Goal: Task Accomplishment & Management: Complete application form

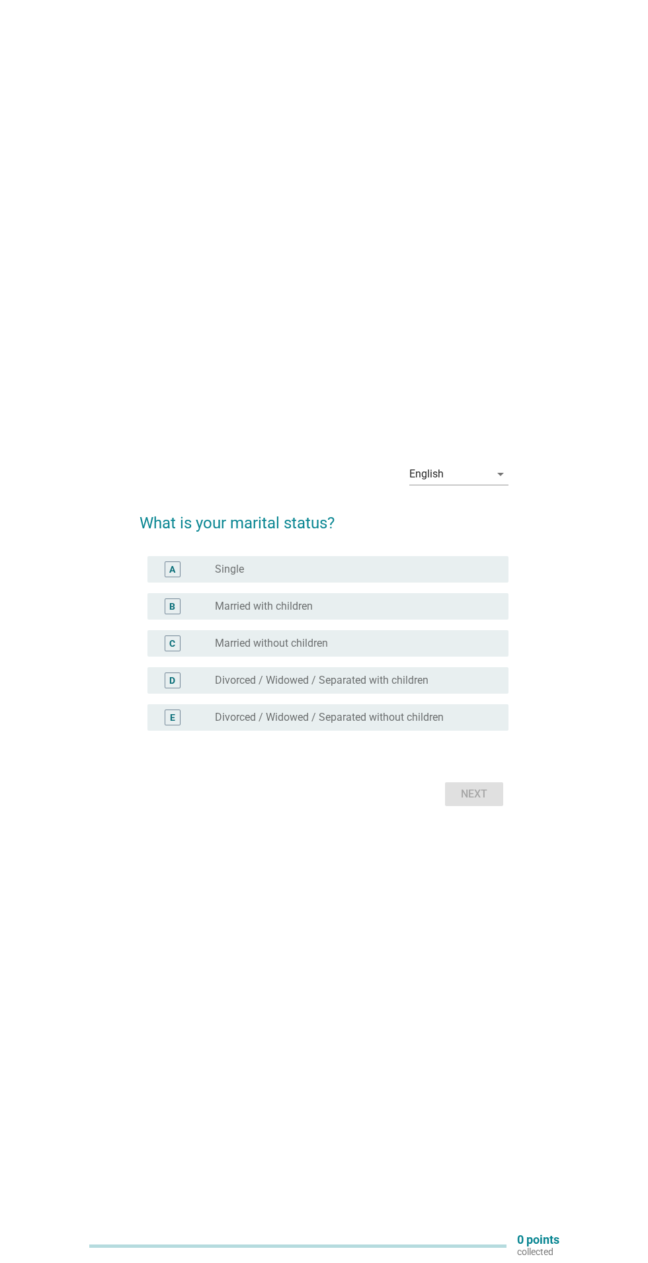
scroll to position [8, 0]
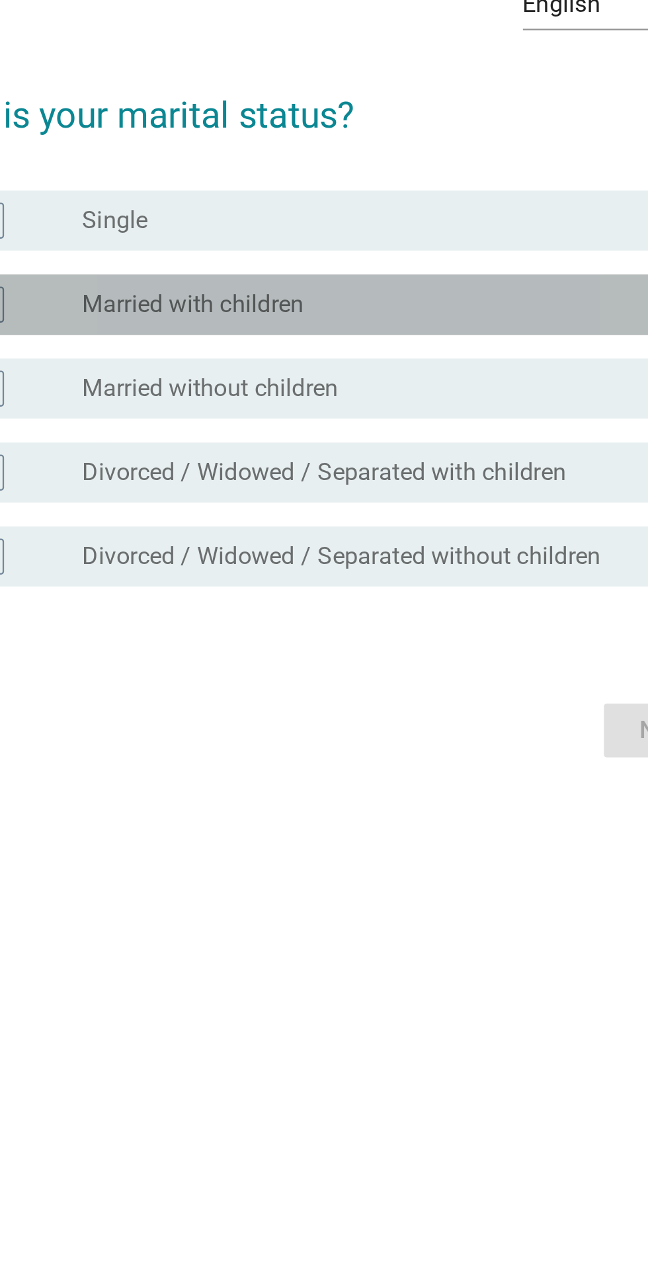
click at [329, 605] on div "radio_button_unchecked Married with children" at bounding box center [351, 598] width 273 height 13
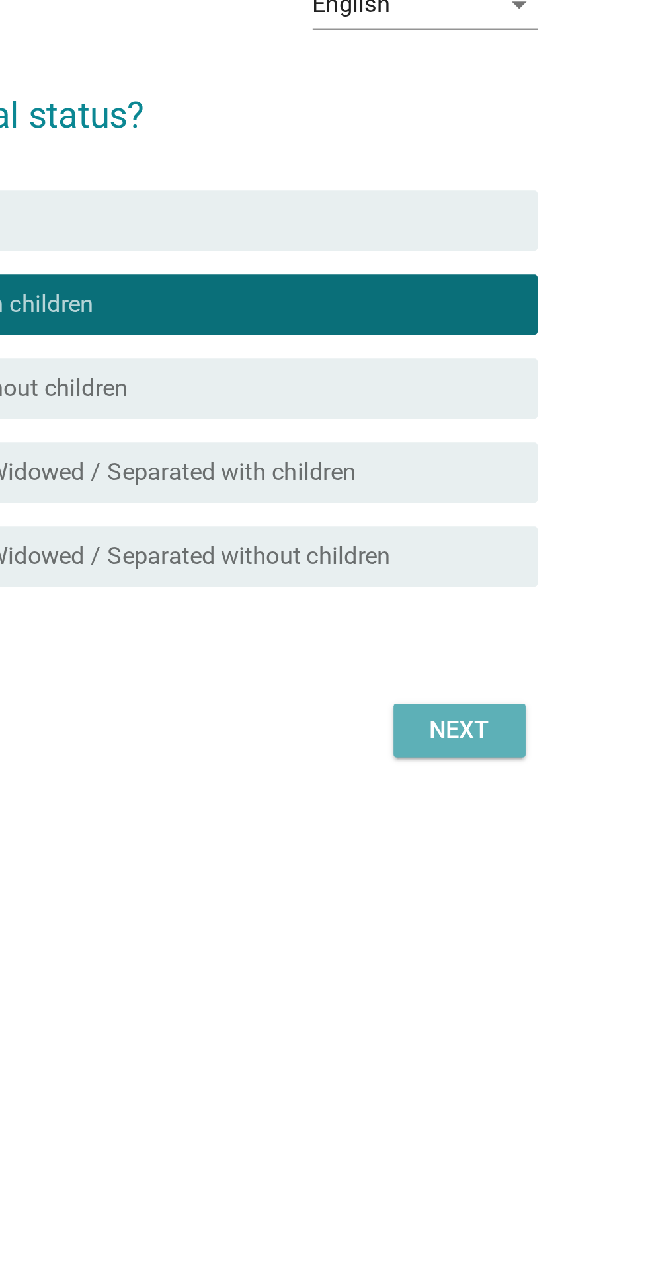
click at [489, 794] on div "Next" at bounding box center [474, 786] width 37 height 16
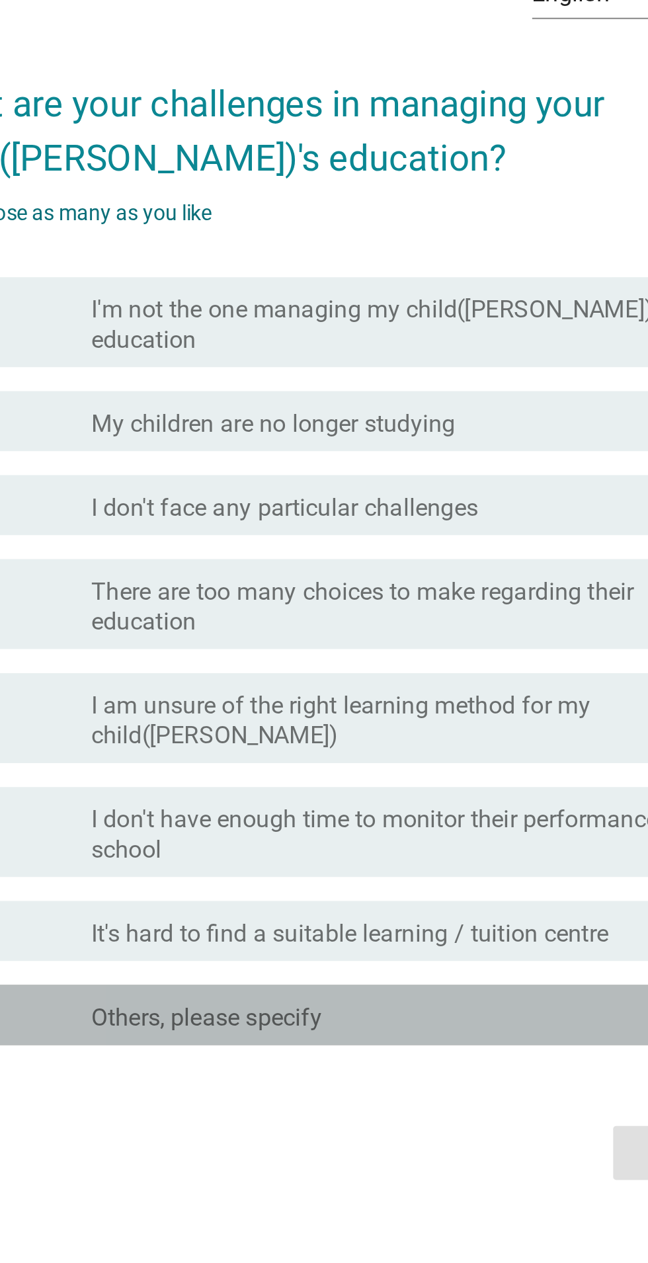
click at [339, 837] on div "check_box_outline_blank Others, please specify" at bounding box center [356, 829] width 283 height 16
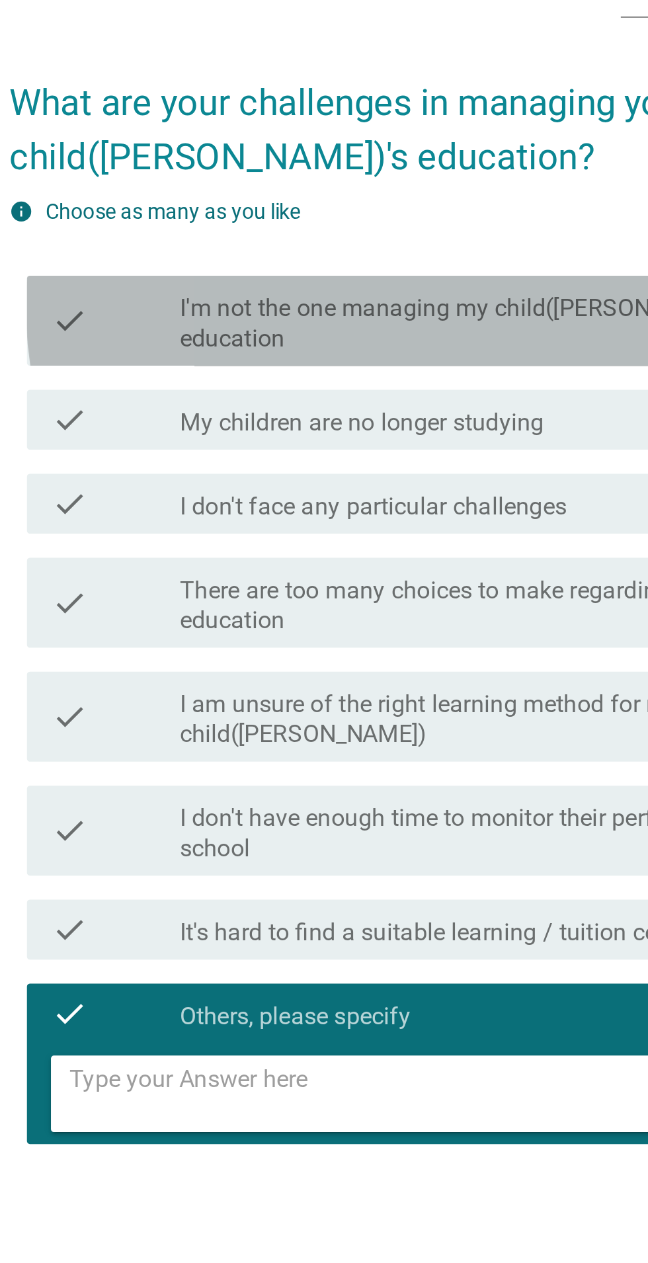
click at [228, 516] on label "I'm not the one managing my child([PERSON_NAME])'s education" at bounding box center [356, 502] width 283 height 26
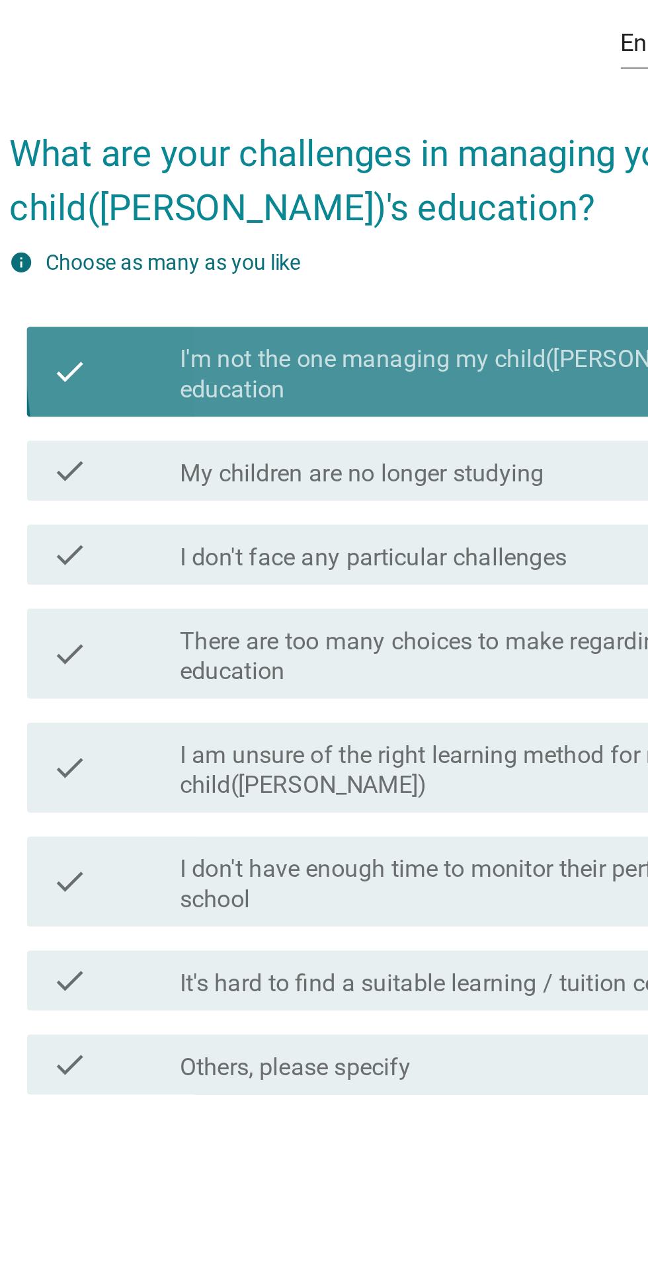
scroll to position [22, 0]
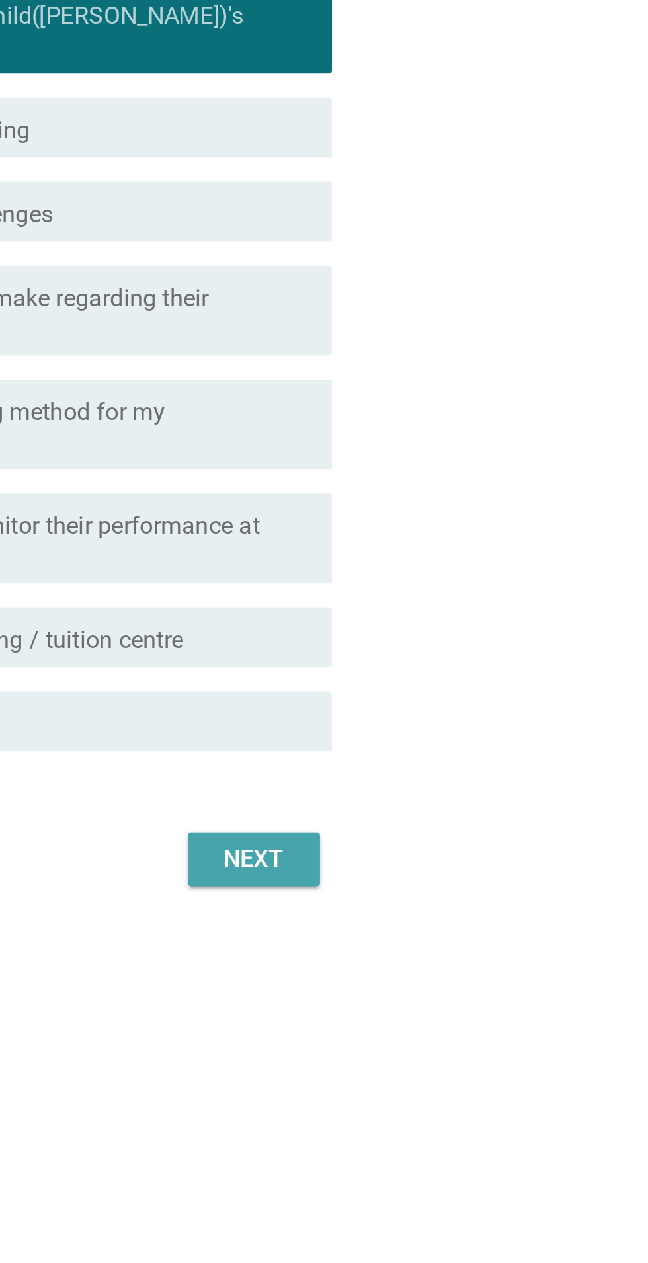
click at [487, 876] on div "Next" at bounding box center [474, 868] width 37 height 16
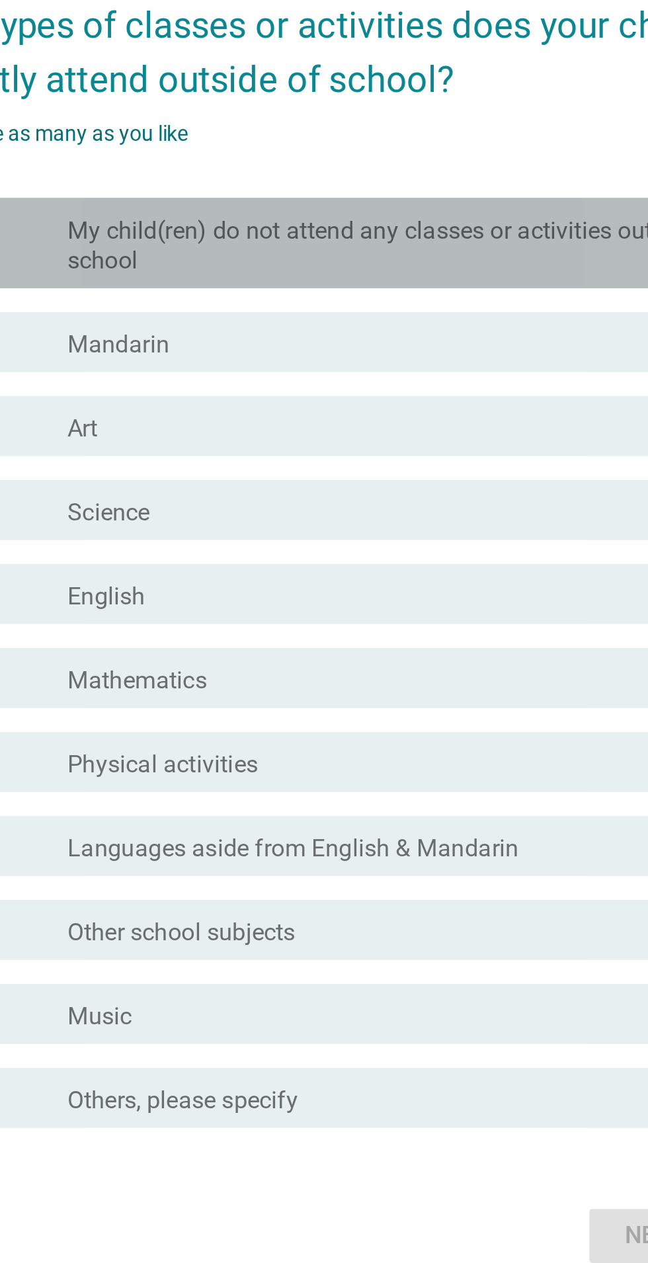
click at [221, 503] on label "My child(ren) do not attend any classes or activities outside school" at bounding box center [356, 489] width 283 height 26
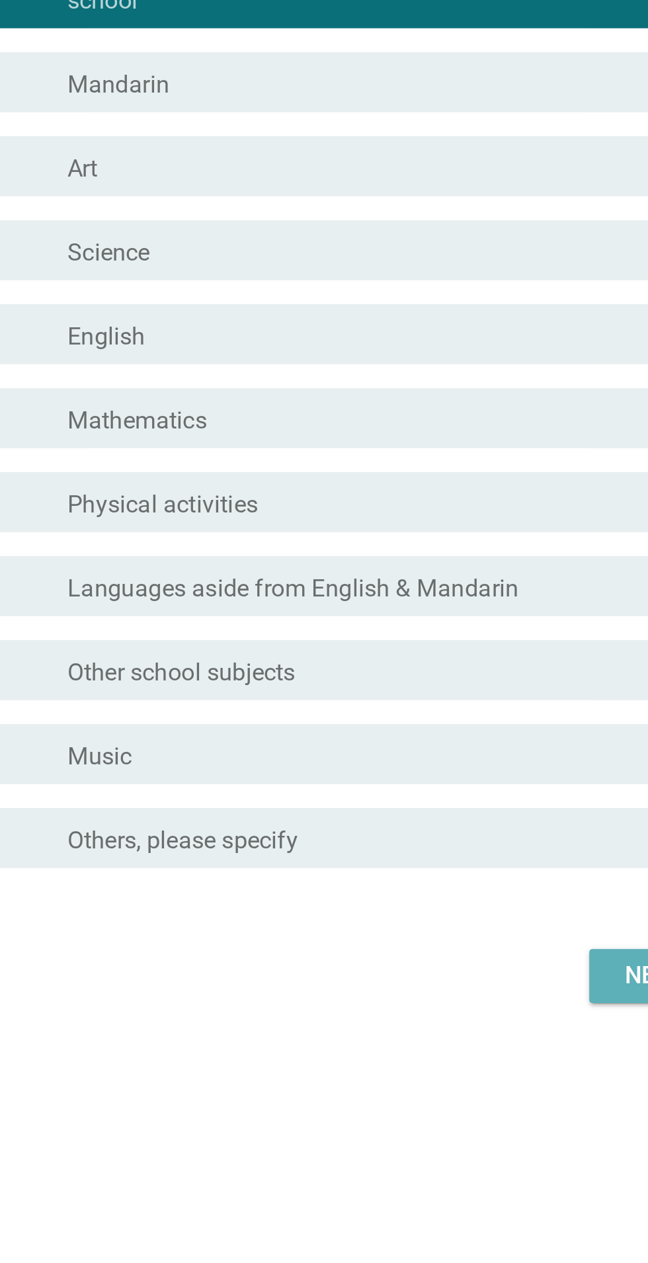
click at [453, 938] on button "Next" at bounding box center [474, 926] width 58 height 24
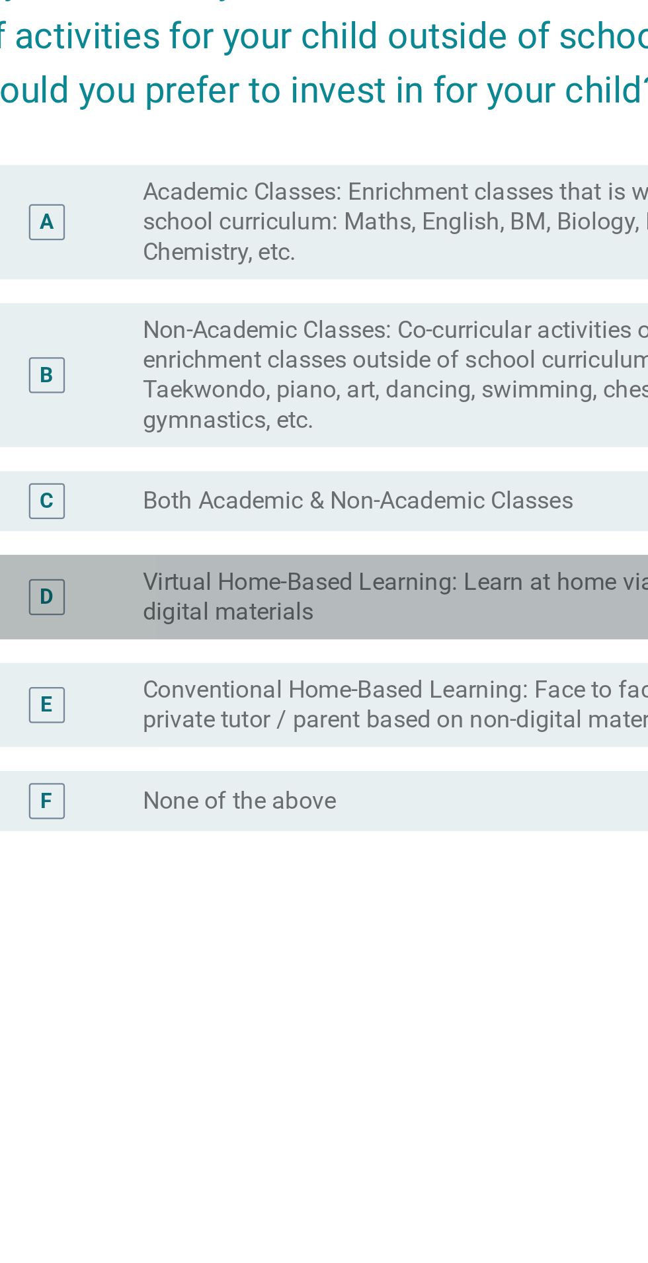
click at [231, 724] on label "Virtual Home-Based Learning: Learn at home via online / digital materials" at bounding box center [351, 711] width 273 height 26
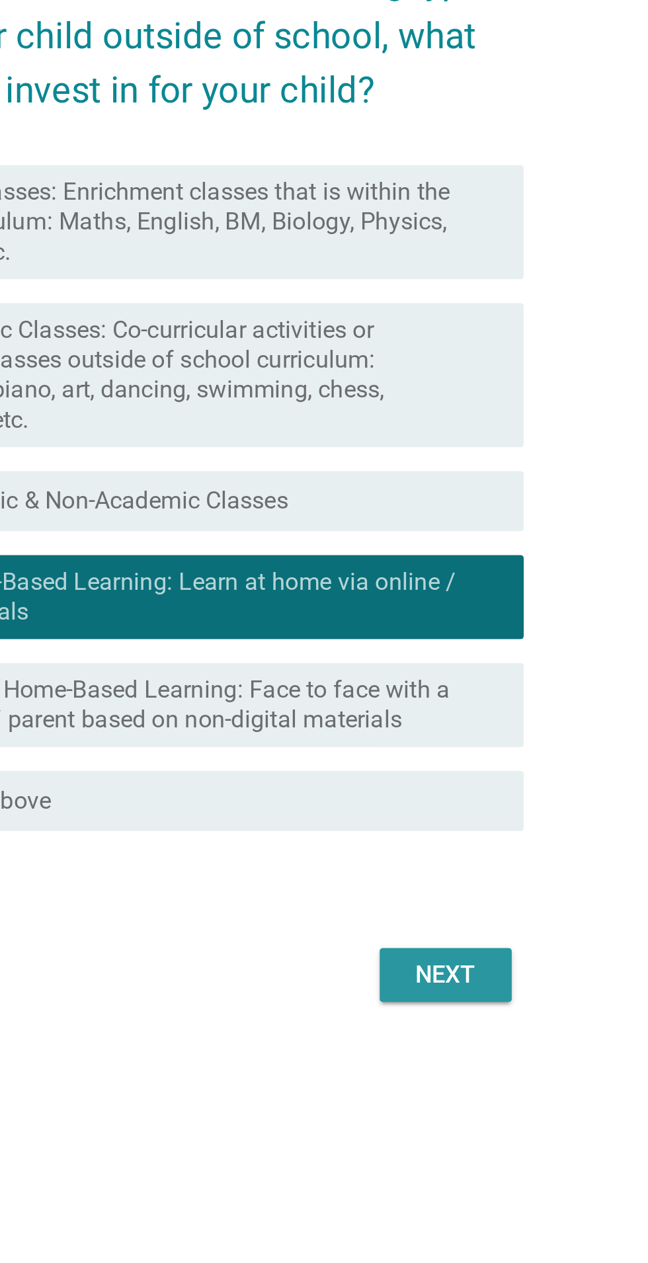
click at [489, 886] on div "Next" at bounding box center [474, 878] width 37 height 16
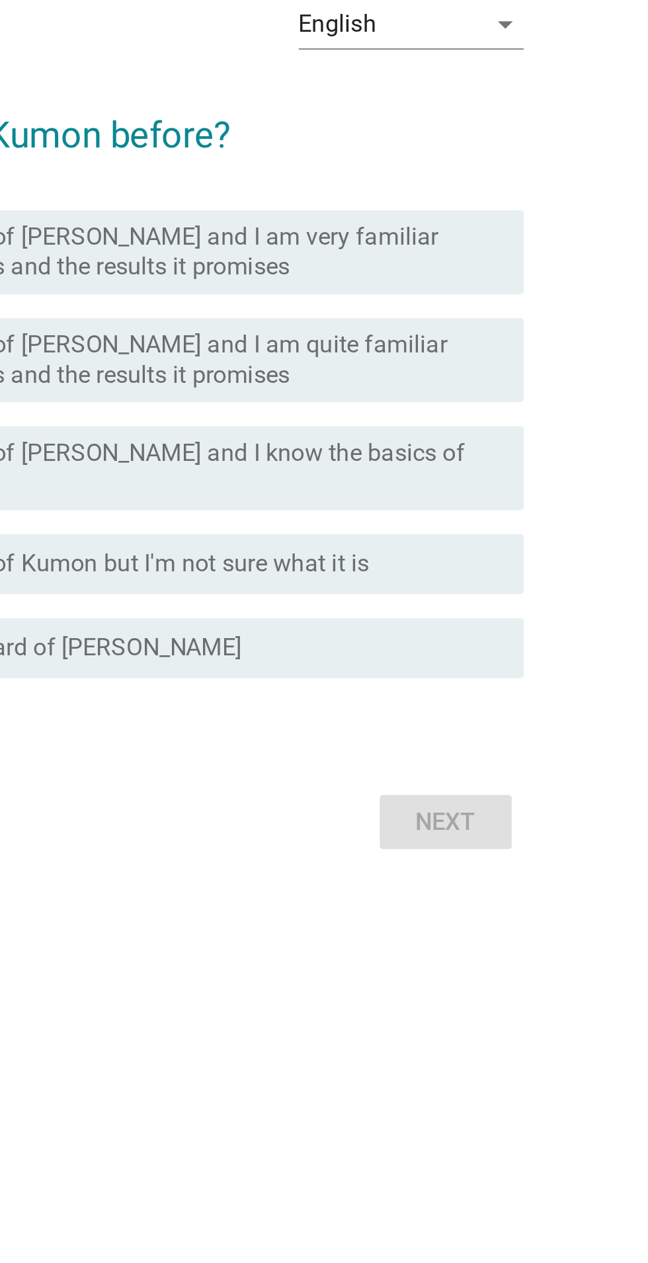
scroll to position [34, 0]
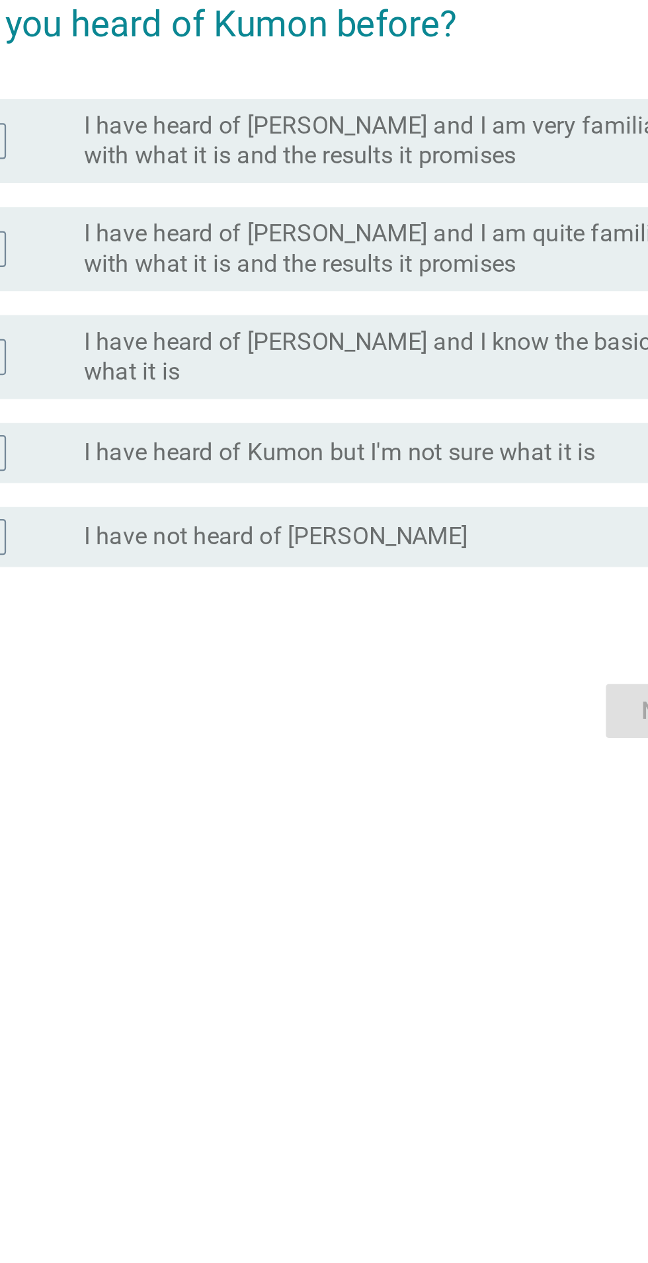
click at [457, 792] on form "Have you heard of Kumon before? A radio_button_unchecked I have heard of [PERSO…" at bounding box center [324, 620] width 368 height 344
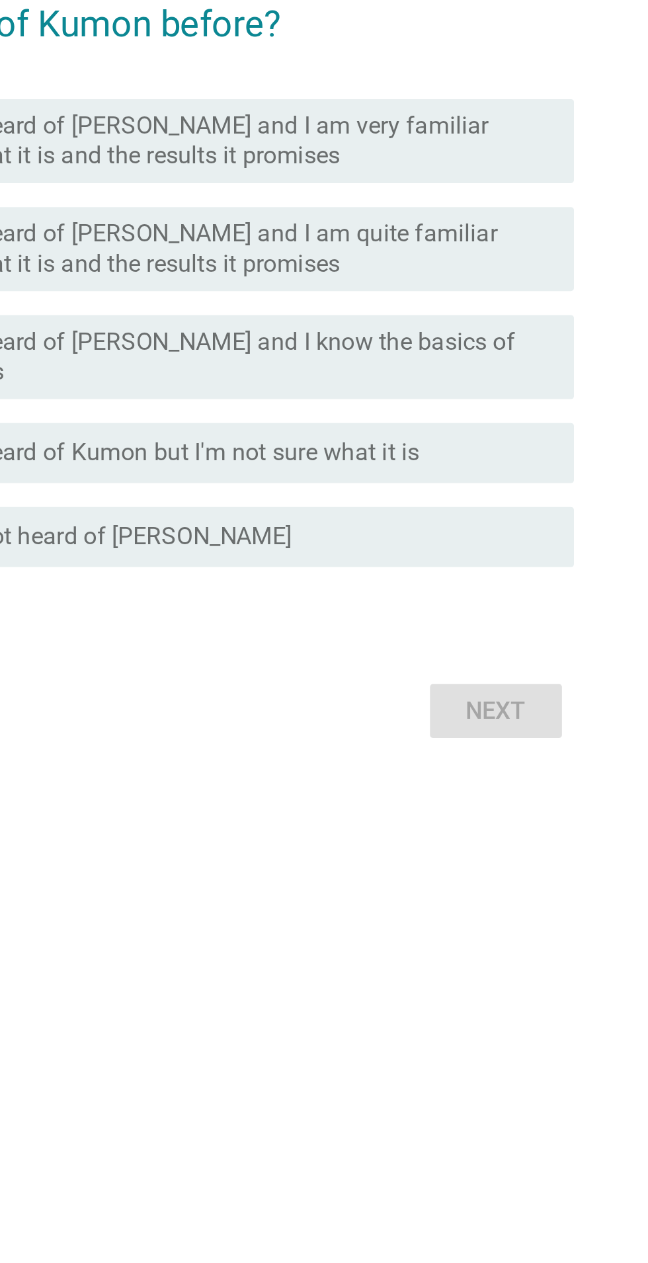
click at [492, 792] on div "Next" at bounding box center [324, 777] width 368 height 32
click at [488, 792] on div "Next" at bounding box center [324, 777] width 368 height 32
click at [479, 792] on div "Next" at bounding box center [324, 777] width 368 height 32
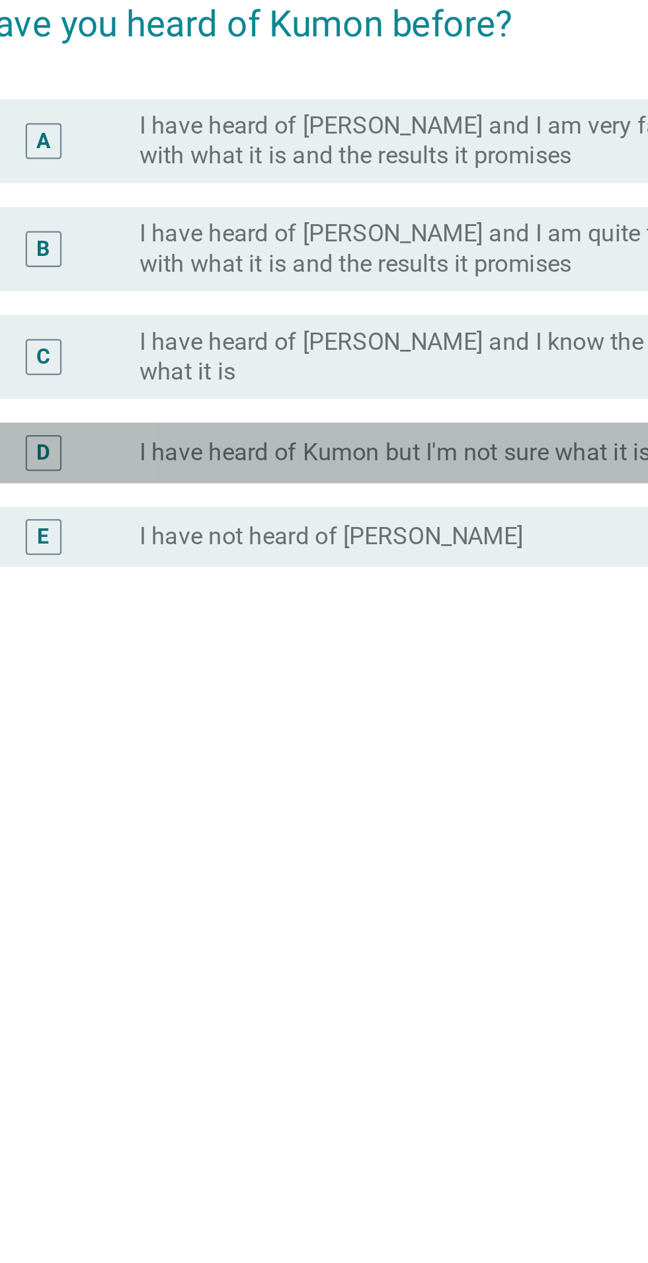
click at [363, 669] on label "I have heard of Kumon but I'm not sure what it is" at bounding box center [328, 662] width 226 height 13
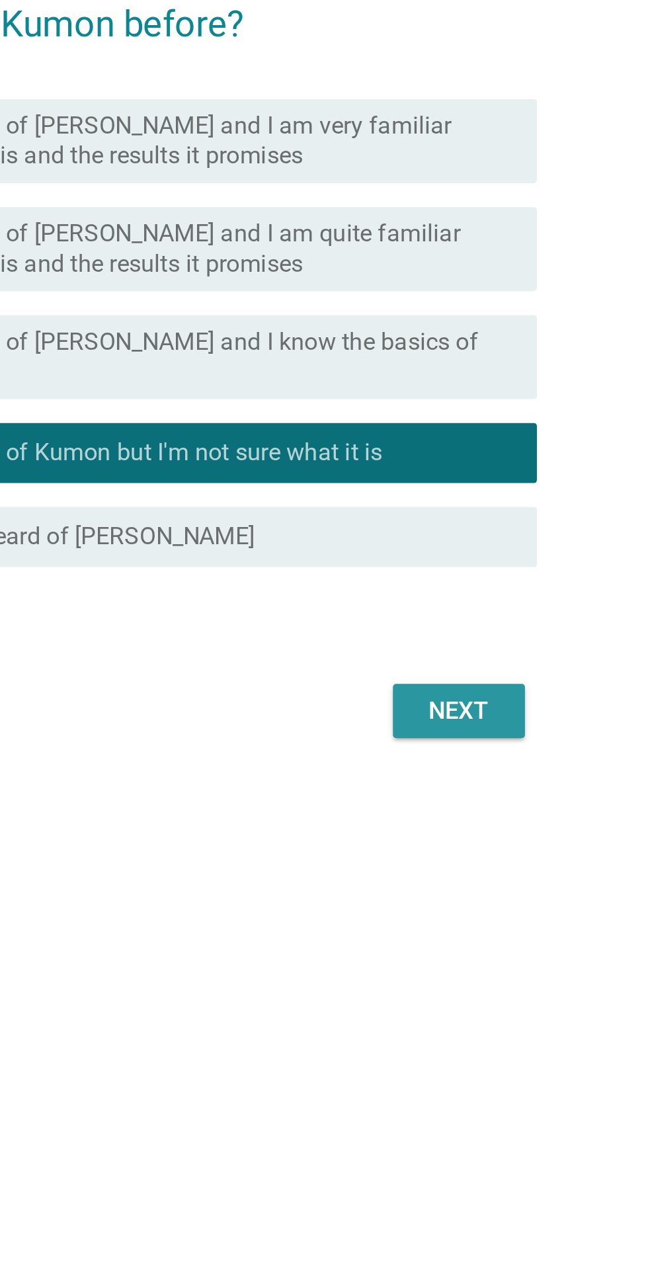
click at [475, 788] on button "Next" at bounding box center [474, 777] width 58 height 24
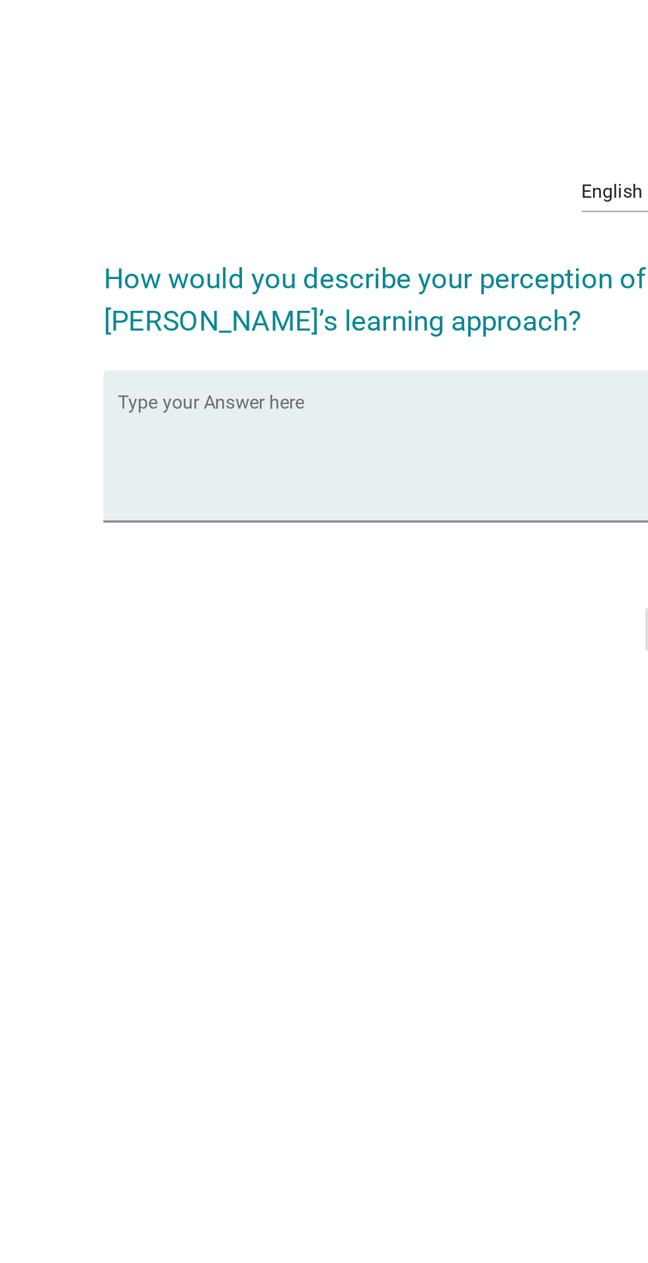
click at [263, 663] on textarea "Type your Answer here" at bounding box center [327, 628] width 360 height 69
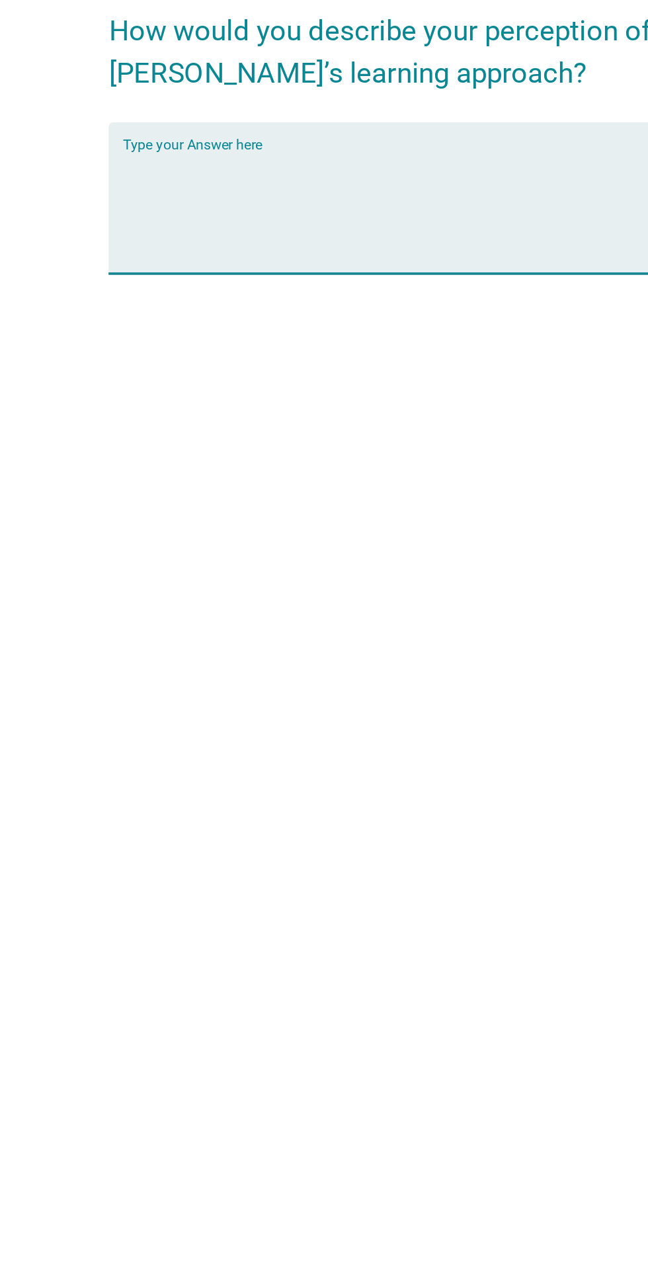
click at [245, 663] on textarea "Type your Answer here" at bounding box center [327, 628] width 360 height 69
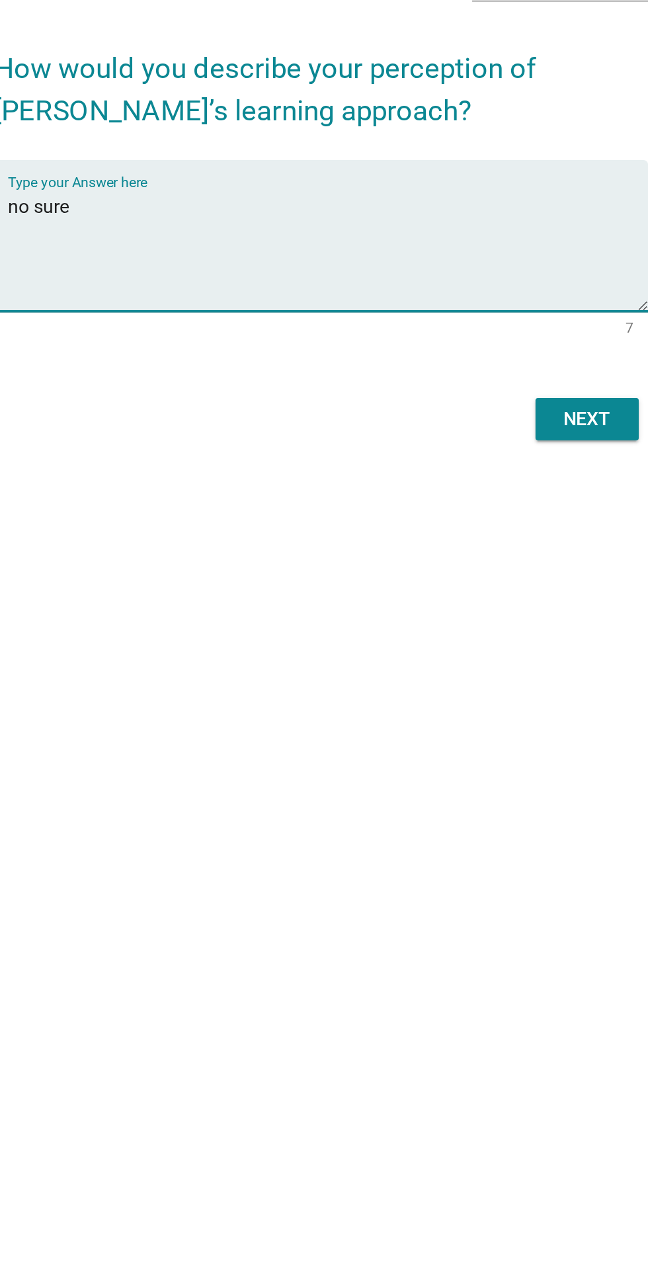
type textarea "no sure"
click at [483, 732] on div "Next" at bounding box center [474, 724] width 37 height 16
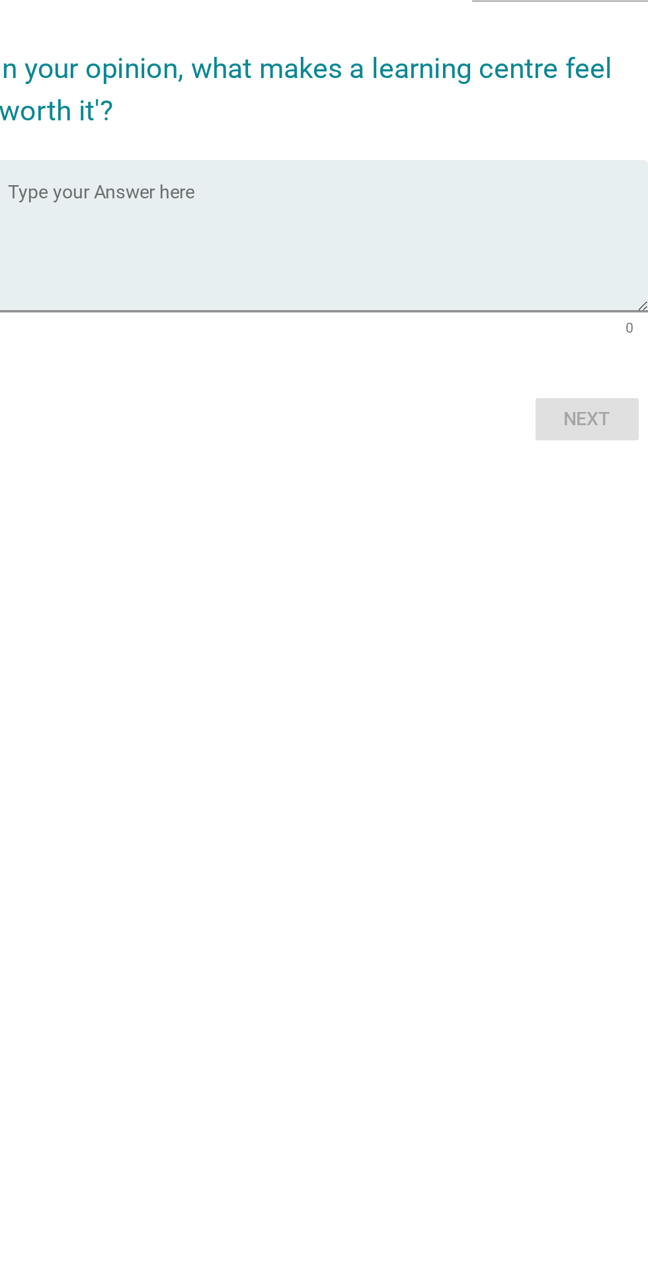
scroll to position [0, 0]
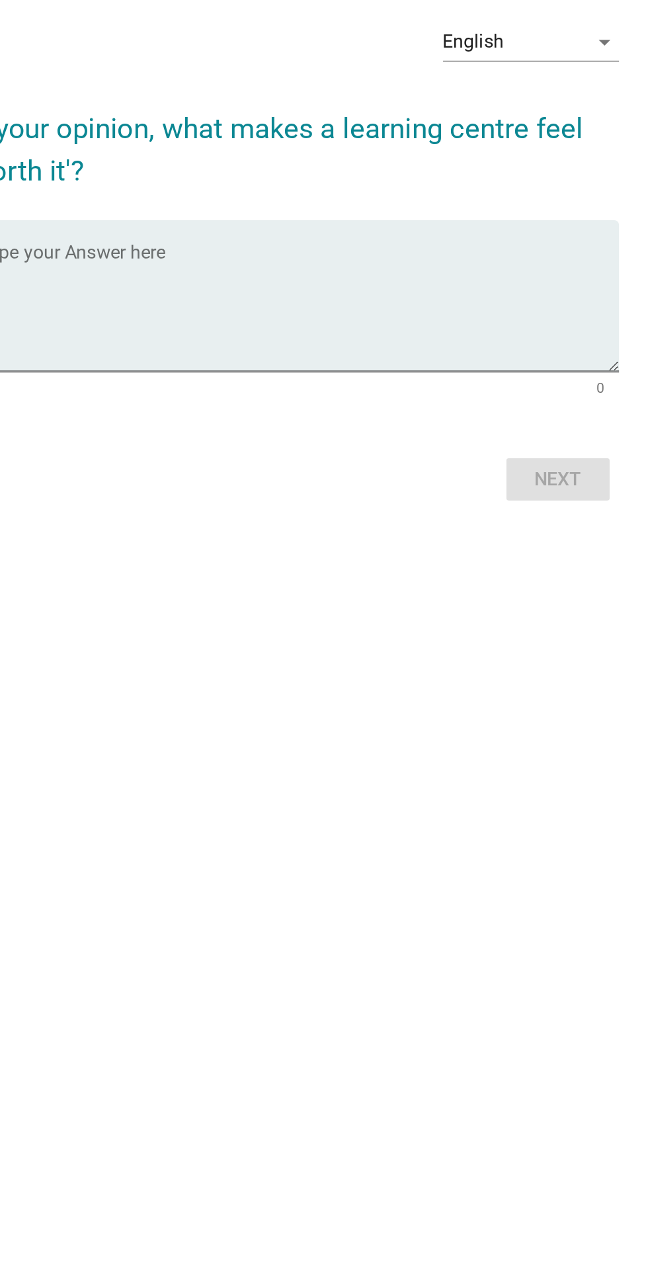
click at [288, 697] on textarea "Type your Answer here" at bounding box center [327, 662] width 360 height 69
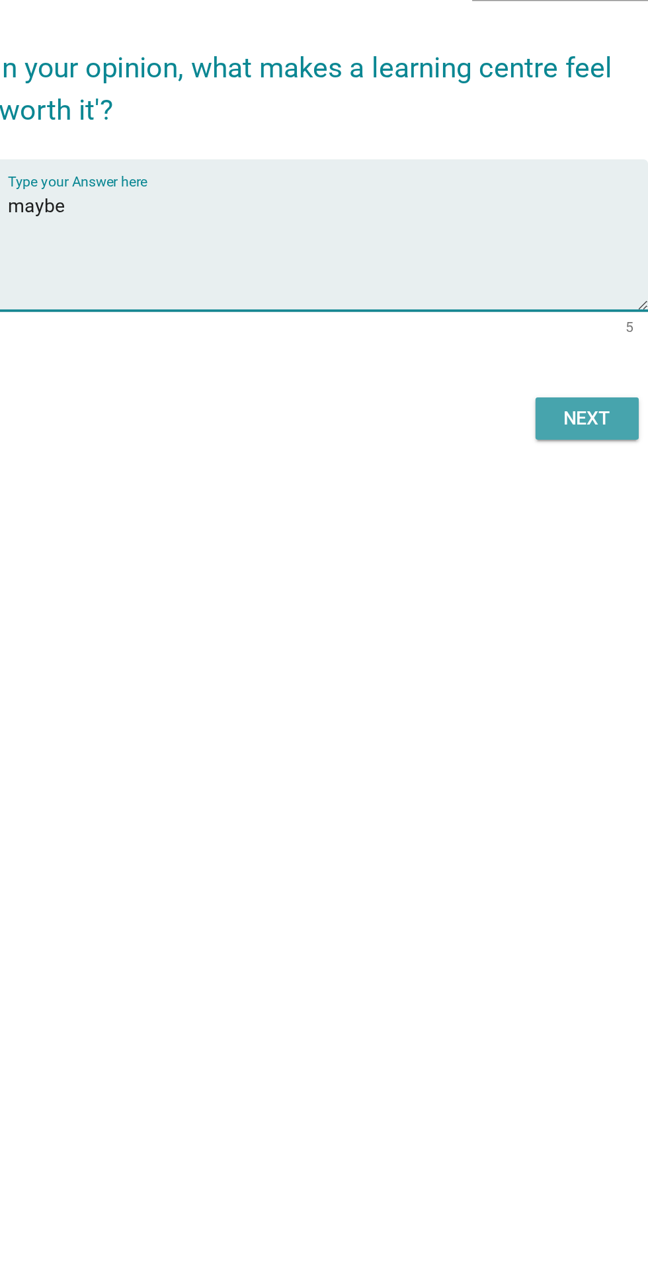
type textarea "maybe"
click at [480, 770] on button "Next" at bounding box center [474, 758] width 58 height 24
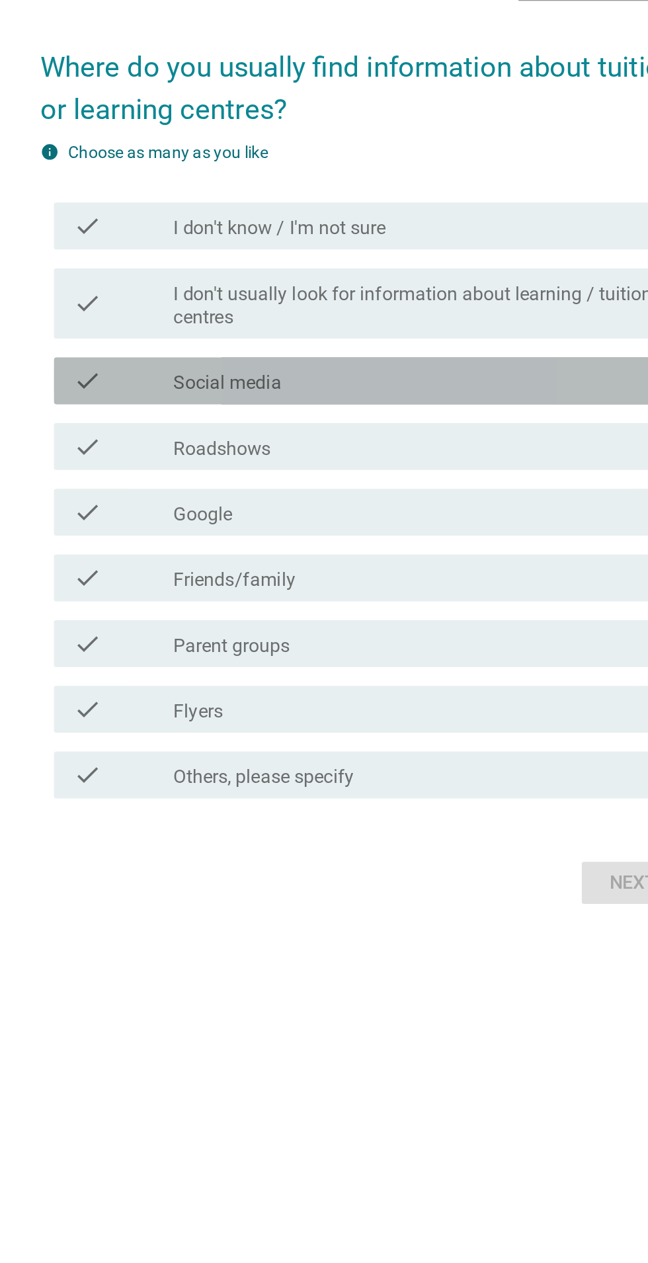
click at [361, 614] on div "check_box_outline_blank Social media" at bounding box center [356, 606] width 283 height 16
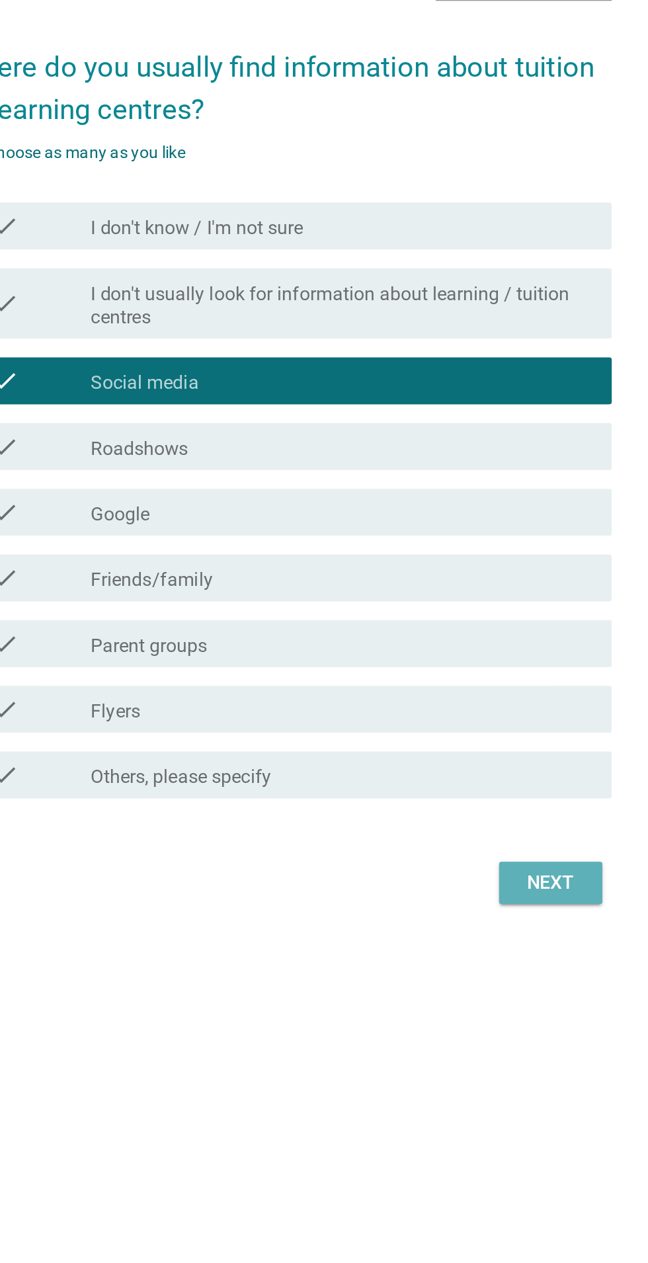
click at [485, 901] on button "Next" at bounding box center [474, 889] width 58 height 24
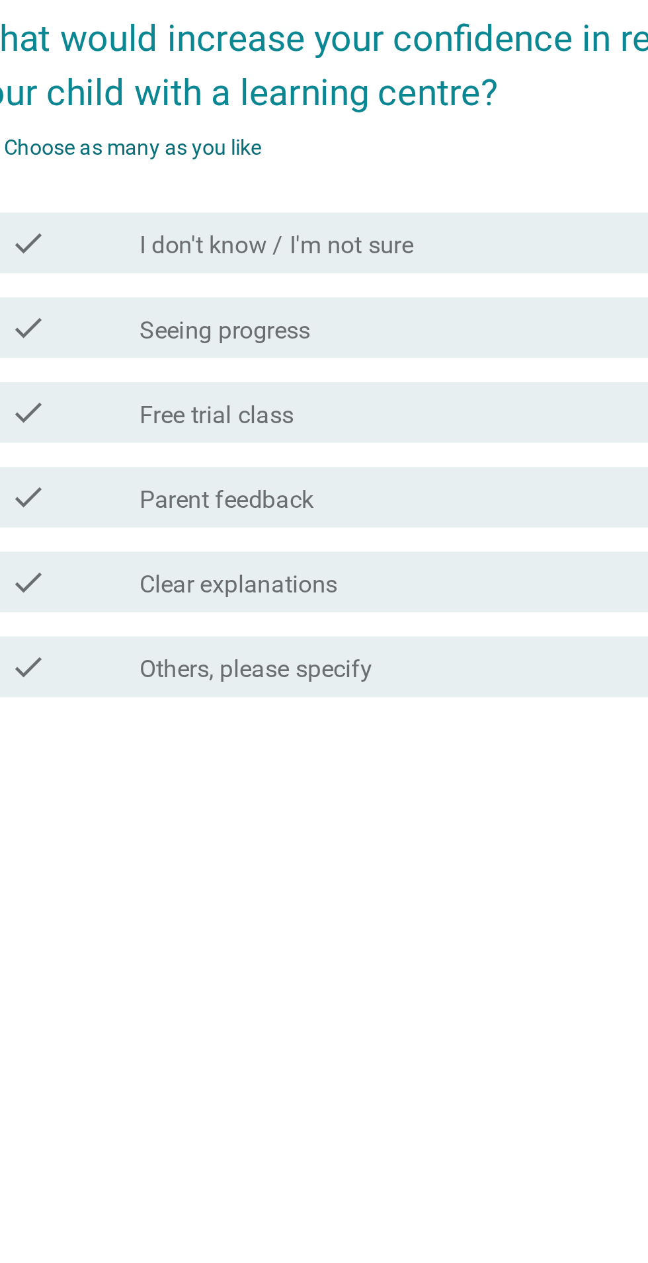
scroll to position [34, 0]
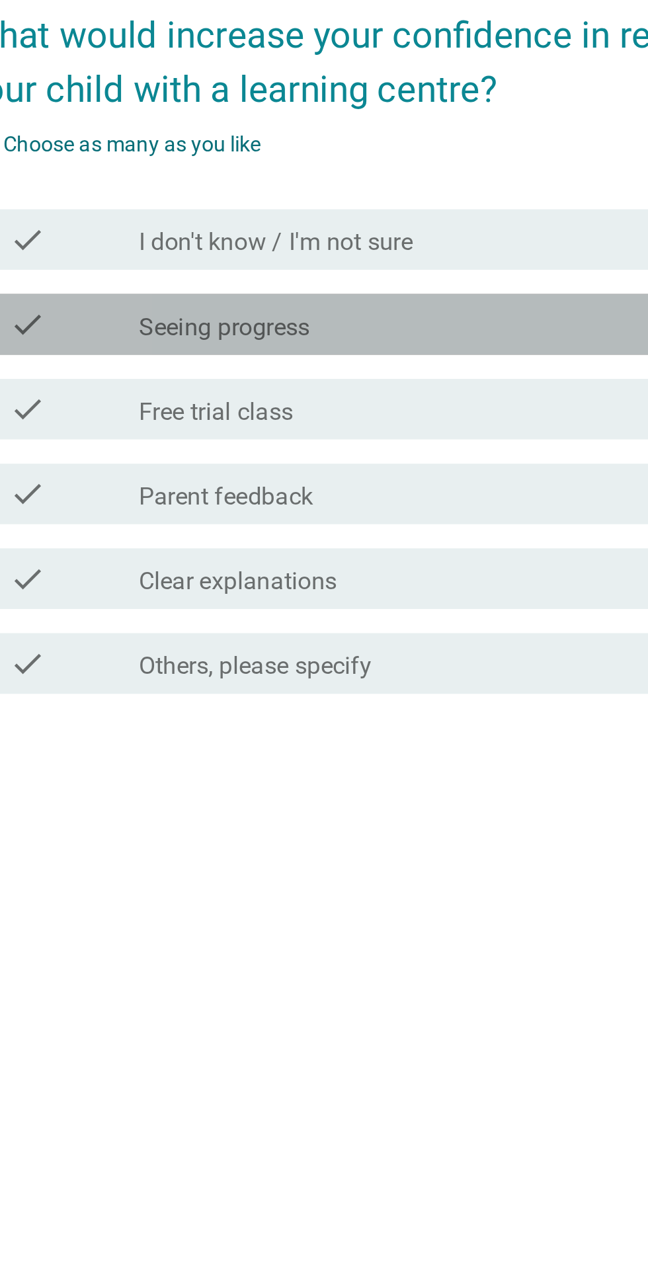
click at [217, 592] on label "Seeing progress" at bounding box center [252, 585] width 75 height 13
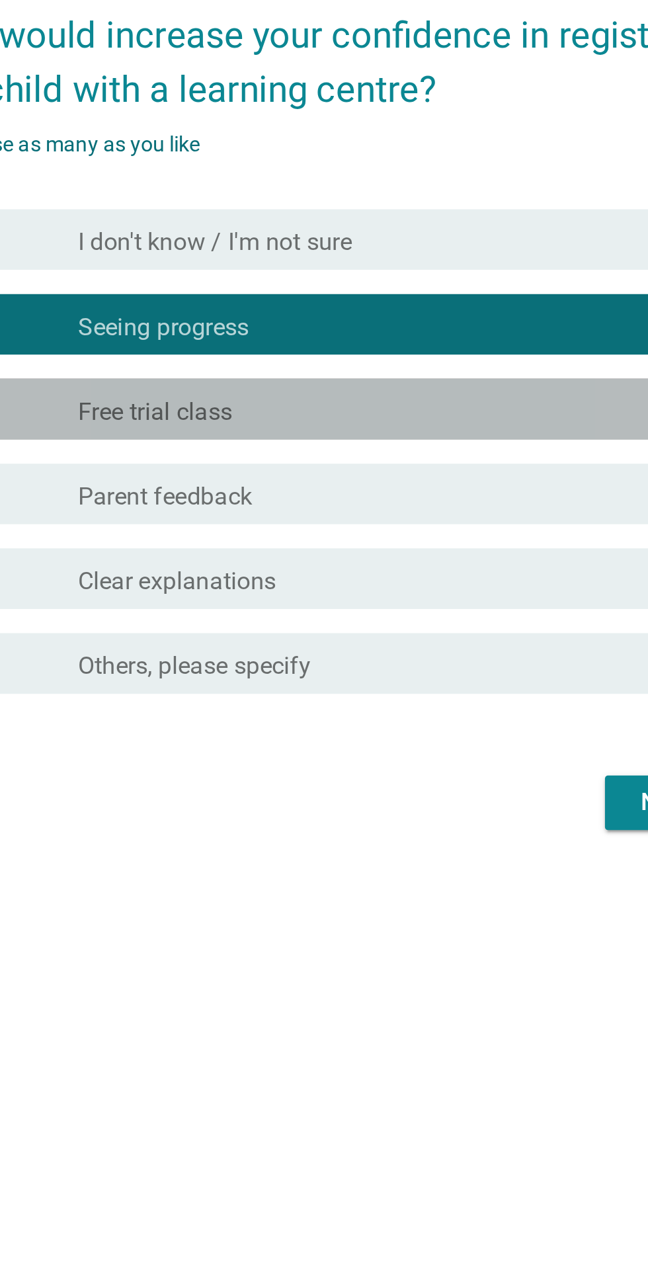
click at [216, 629] on label "Free trial class" at bounding box center [248, 622] width 67 height 13
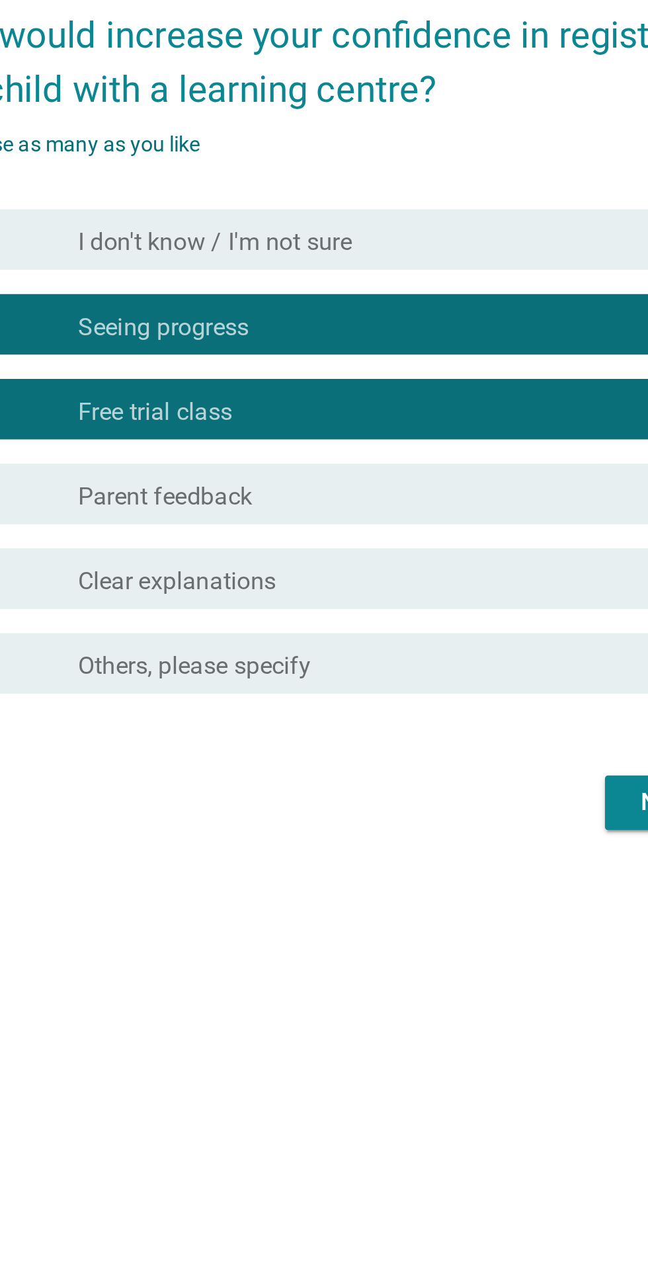
click at [215, 589] on div at bounding box center [215, 585] width 1 height 8
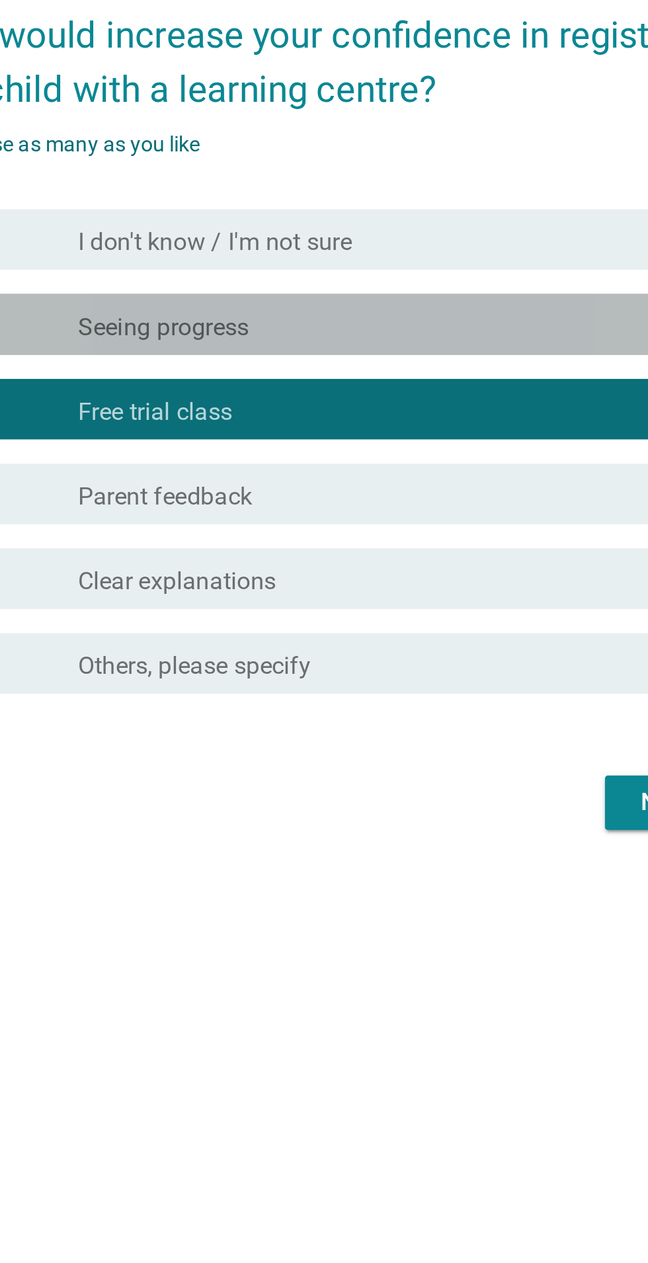
click at [200, 592] on div "check" at bounding box center [186, 584] width 57 height 16
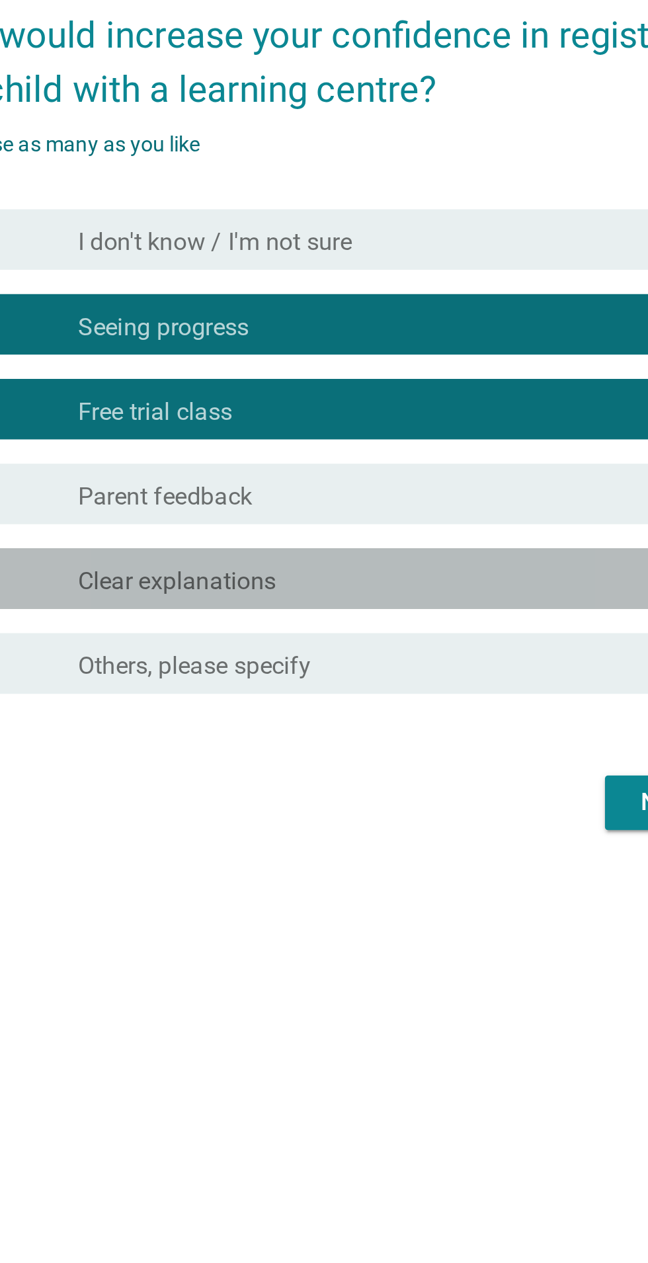
click at [243, 703] on label "Clear explanations" at bounding box center [258, 696] width 87 height 13
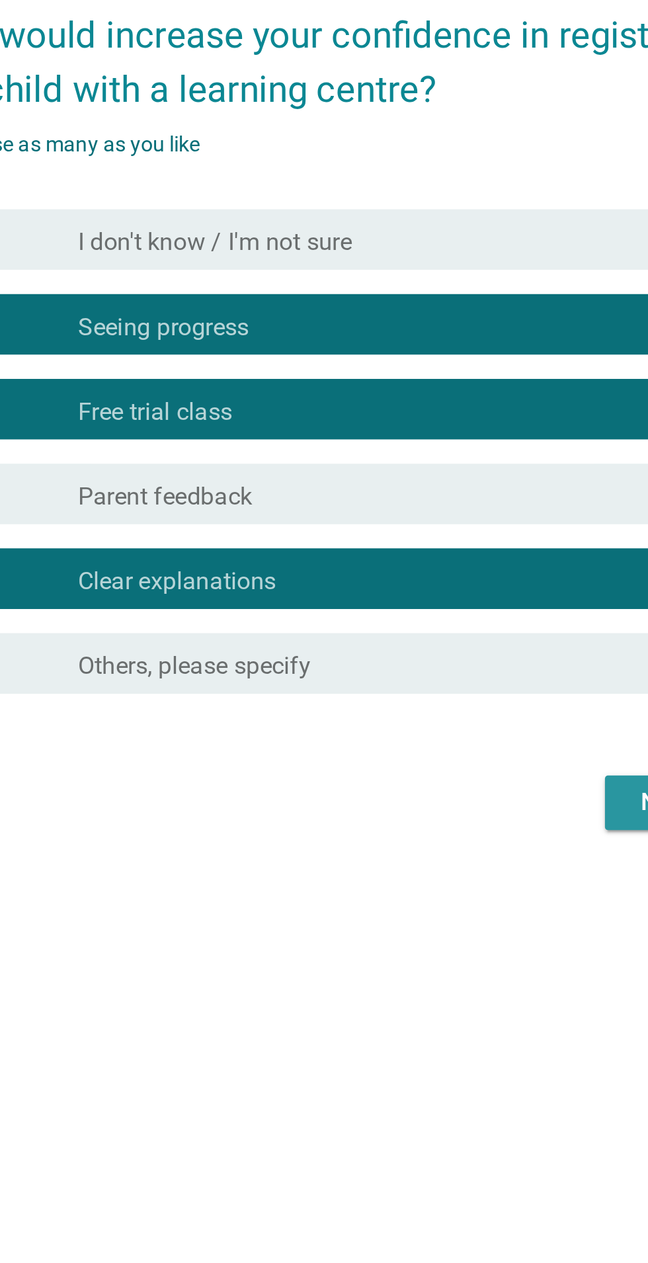
click at [464, 801] on div "Next" at bounding box center [474, 793] width 37 height 16
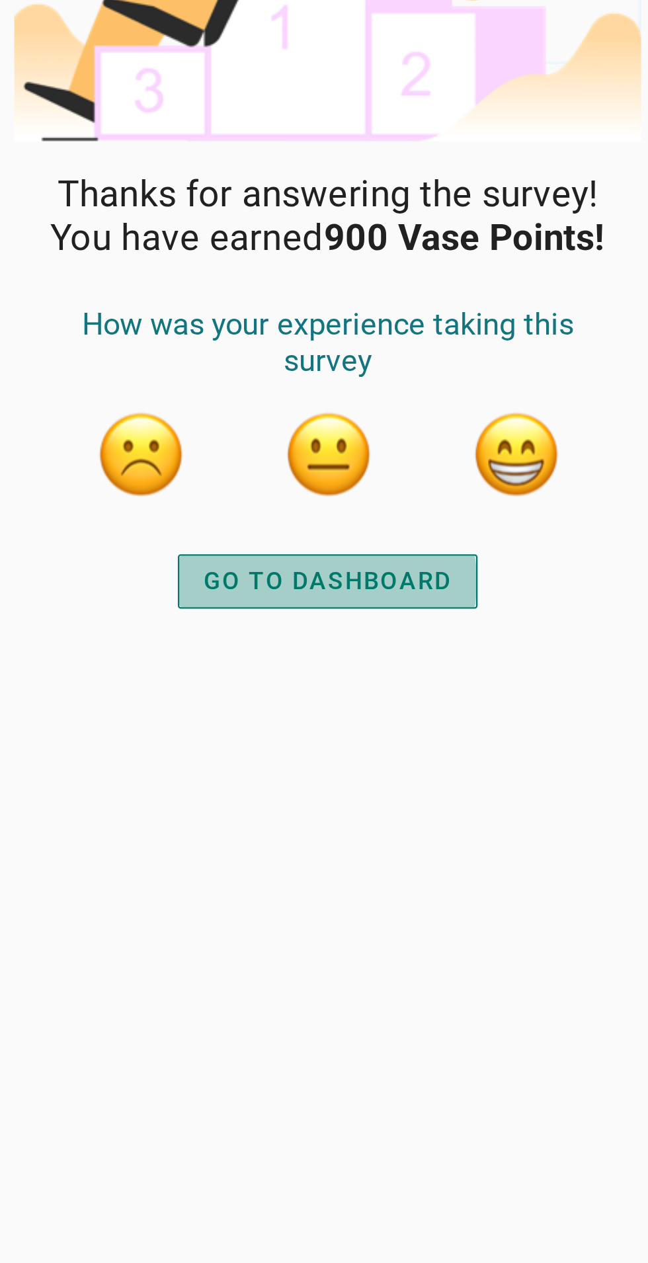
click at [288, 422] on div "GO TO DASHBOARD" at bounding box center [324, 424] width 108 height 16
